Goal: Transaction & Acquisition: Purchase product/service

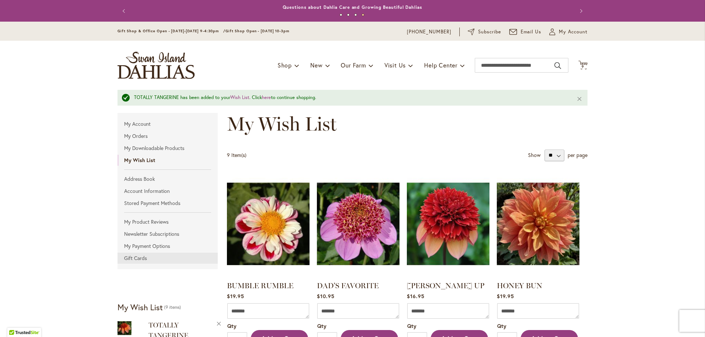
scroll to position [346, 0]
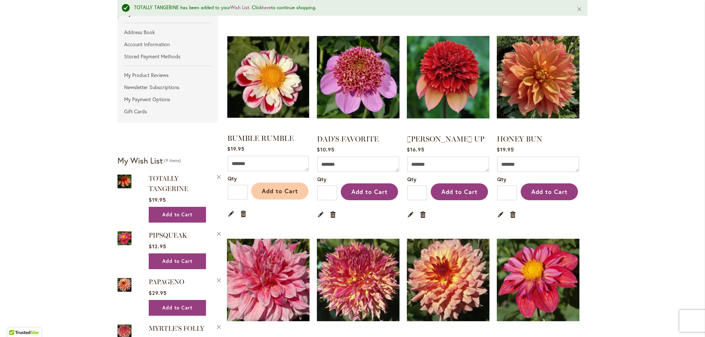
click at [276, 189] on span "Add to Cart" at bounding box center [280, 191] width 36 height 8
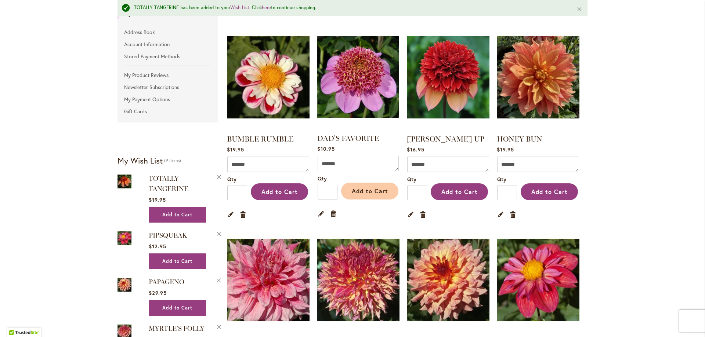
click at [363, 193] on span "Add to Cart" at bounding box center [370, 191] width 36 height 8
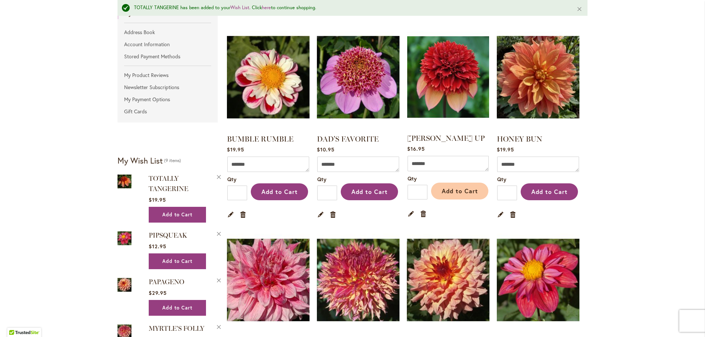
click at [454, 194] on span "Add to Cart" at bounding box center [460, 191] width 36 height 8
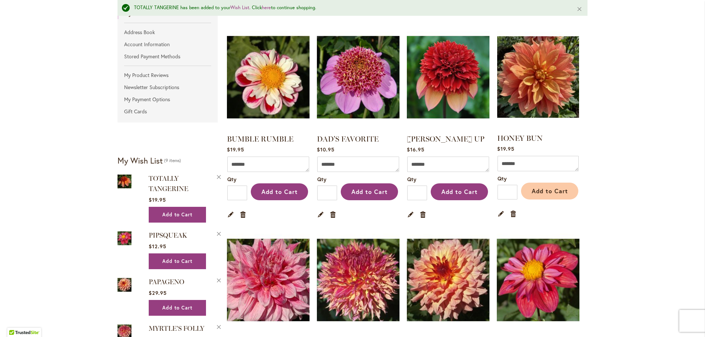
click at [542, 194] on span "Add to Cart" at bounding box center [549, 191] width 36 height 8
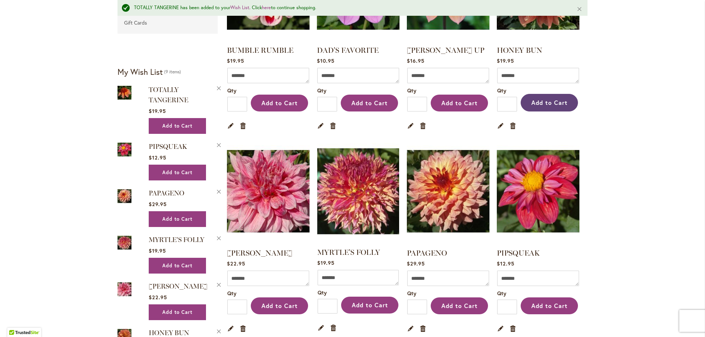
scroll to position [257, 0]
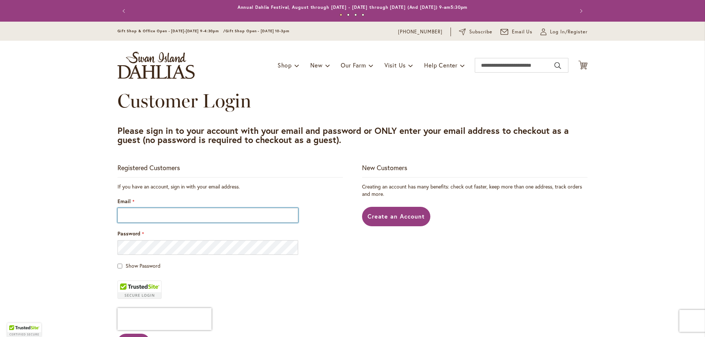
type input "**********"
click at [145, 267] on span "Show Password" at bounding box center [143, 265] width 35 height 7
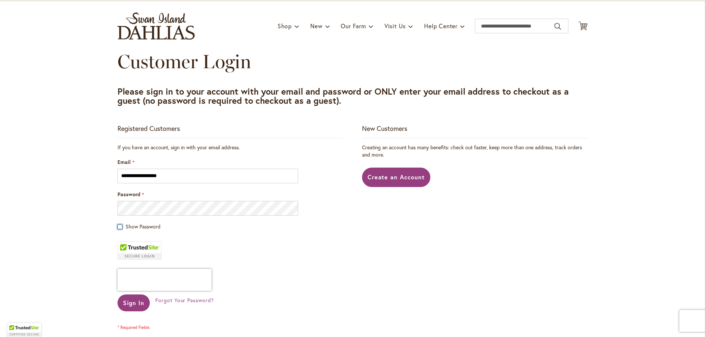
scroll to position [110, 0]
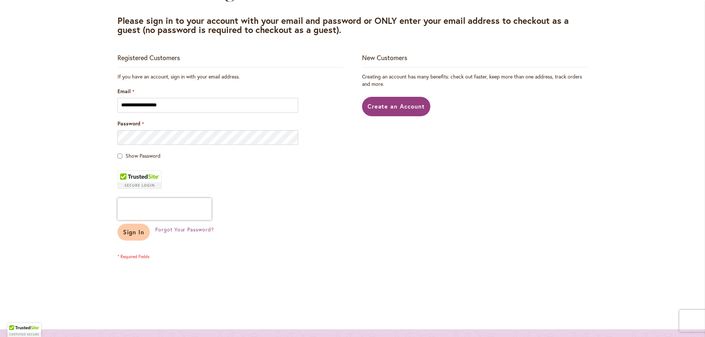
click at [134, 231] on span "Sign In" at bounding box center [133, 232] width 21 height 8
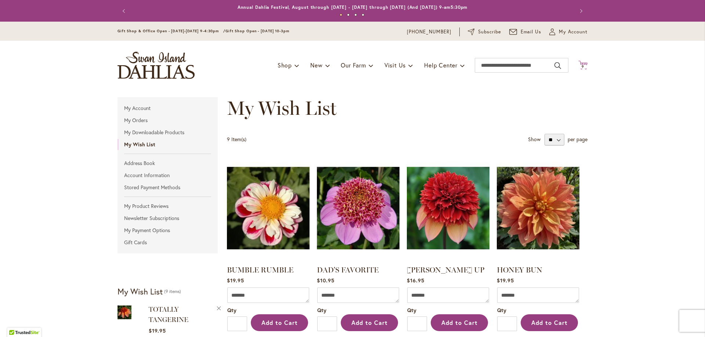
type input "**********"
click at [584, 66] on icon "Cart .cls-1 { fill: #231f20; }" at bounding box center [582, 65] width 9 height 9
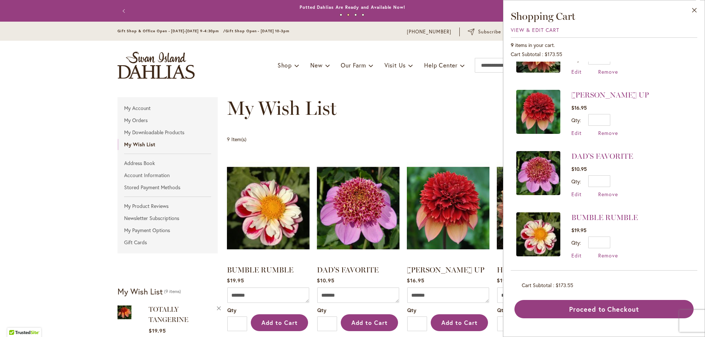
scroll to position [346, 0]
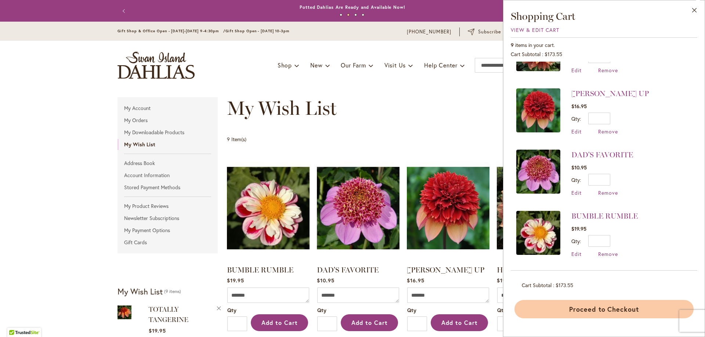
click at [599, 311] on button "Proceed to Checkout" at bounding box center [603, 309] width 179 height 18
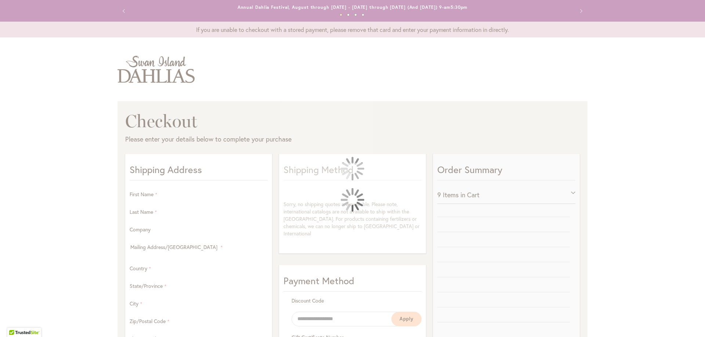
select select "**"
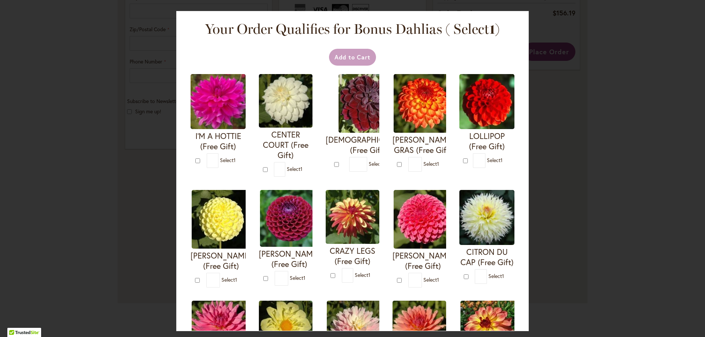
scroll to position [407, 0]
click at [201, 277] on div at bounding box center [198, 280] width 7 height 7
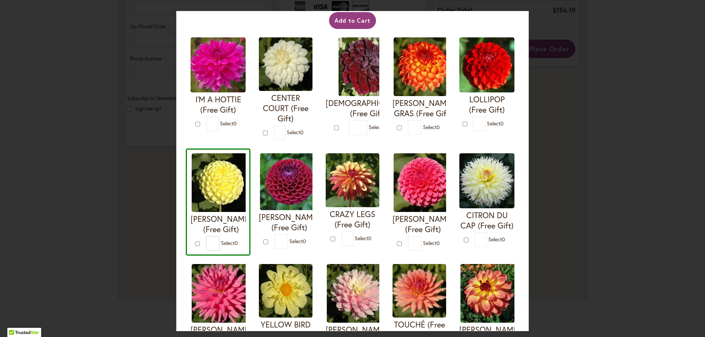
scroll to position [0, 0]
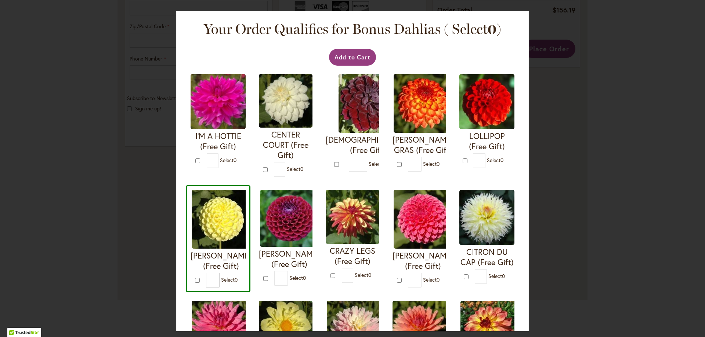
click at [269, 166] on div at bounding box center [266, 169] width 7 height 7
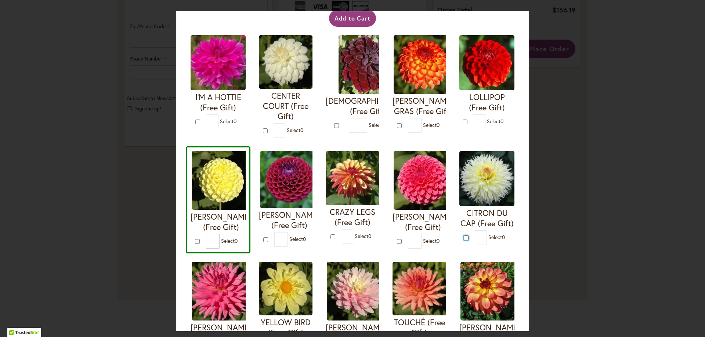
scroll to position [37, 0]
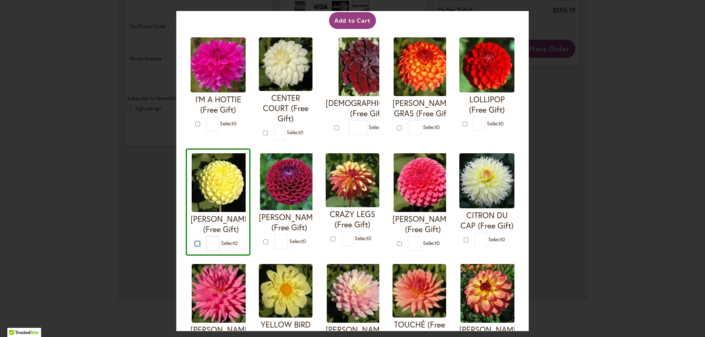
type input "*"
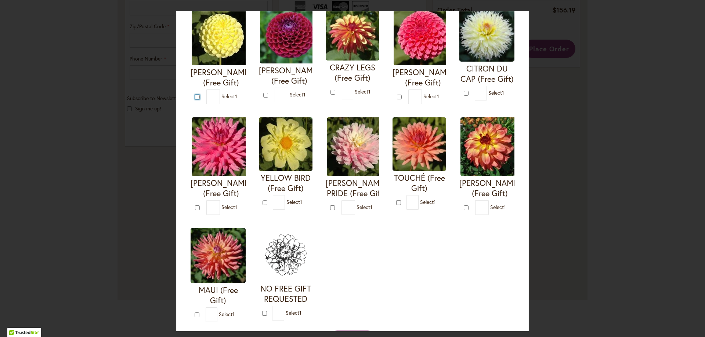
scroll to position [220, 0]
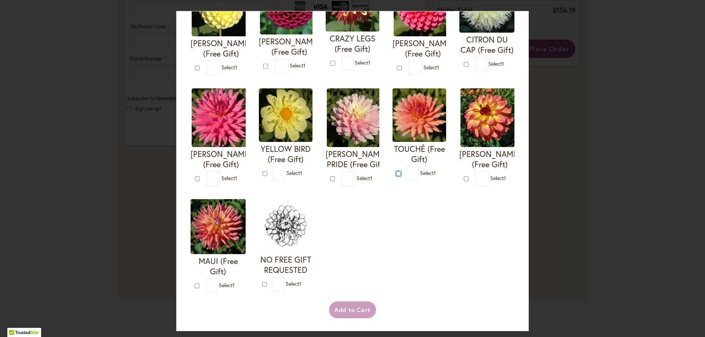
type input "*"
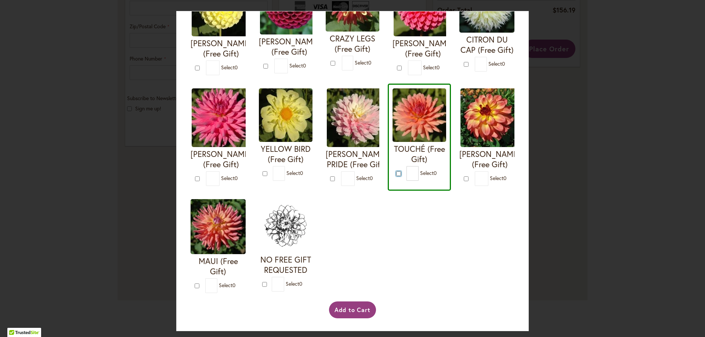
scroll to position [322, 0]
click at [355, 310] on button "Add to Cart" at bounding box center [352, 310] width 47 height 17
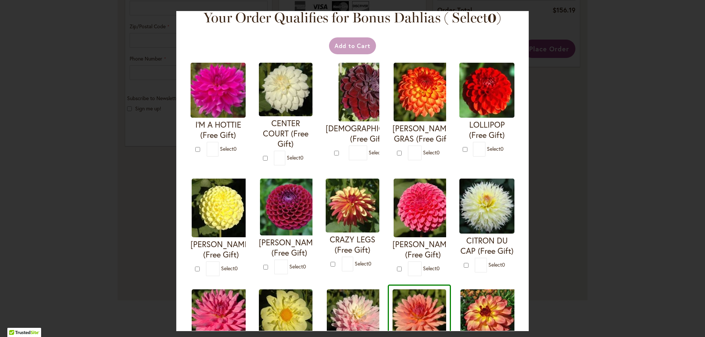
scroll to position [0, 0]
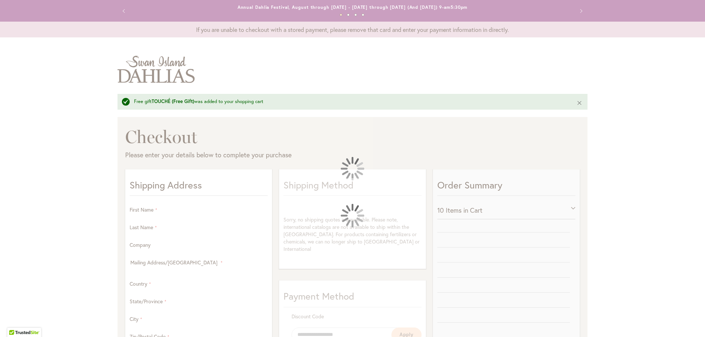
select select "**"
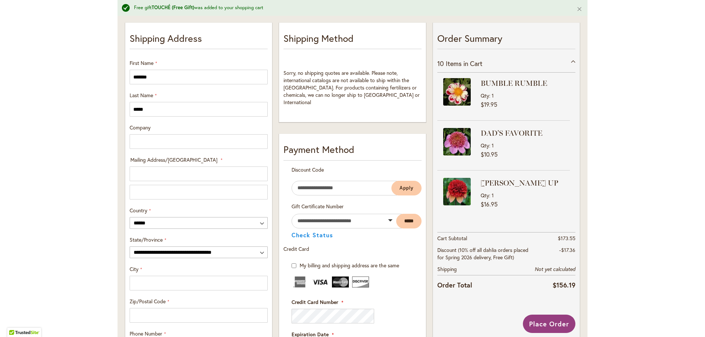
click at [70, 113] on div "**********" at bounding box center [352, 259] width 705 height 722
